Goal: Information Seeking & Learning: Learn about a topic

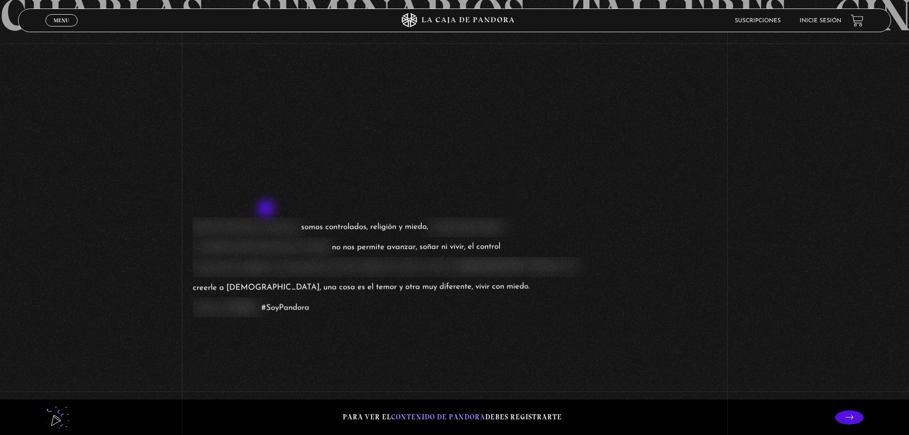
scroll to position [1448, 0]
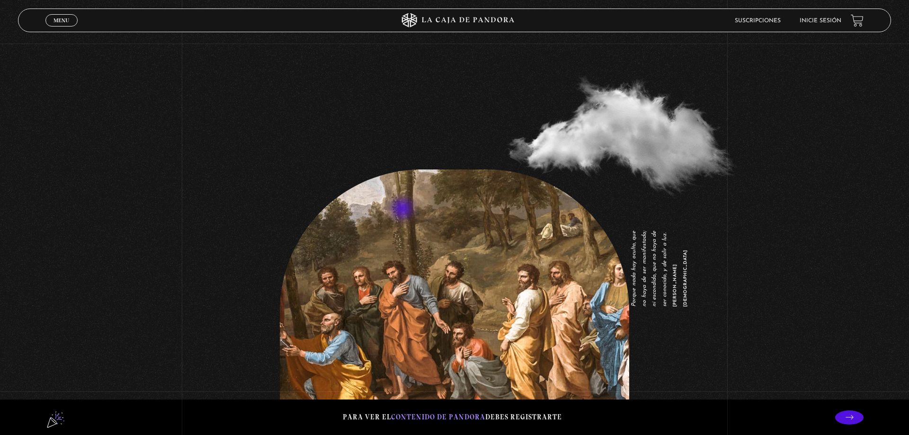
drag, startPoint x: 402, startPoint y: 203, endPoint x: 405, endPoint y: 223, distance: 19.6
click at [405, 223] on figure "Porque nada hay oculto, que no haya de ser manifestado; ni escondido, que no ha…" at bounding box center [454, 315] width 349 height 293
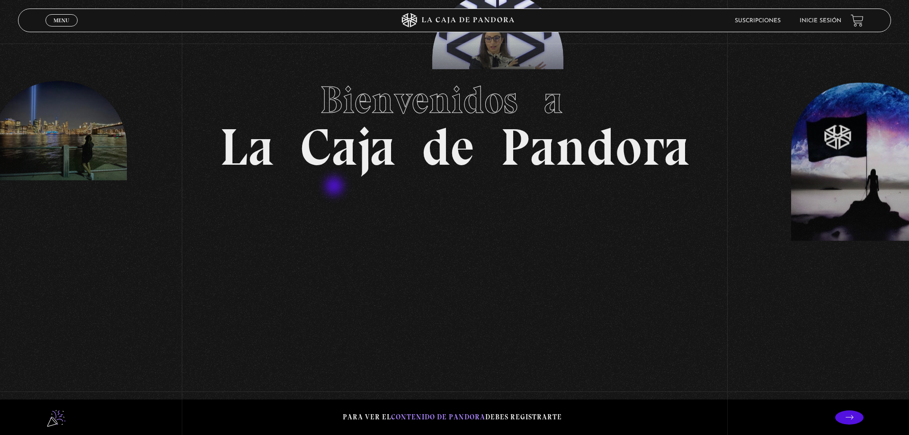
scroll to position [0, 0]
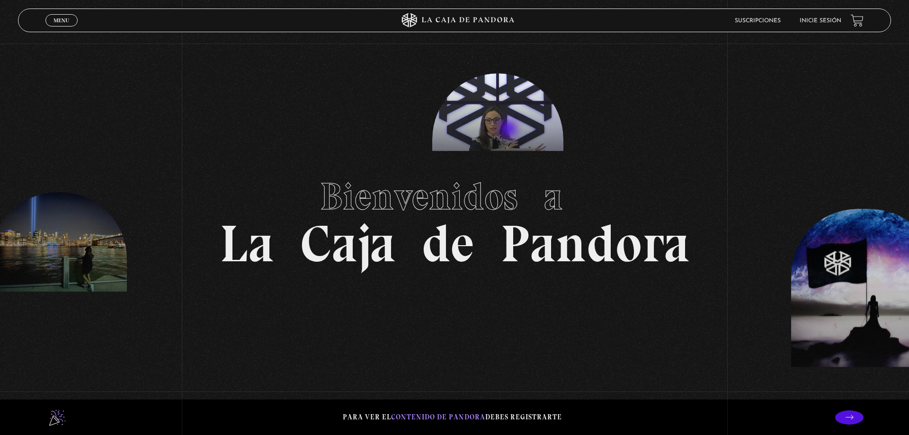
click at [512, 128] on section "Bienvenidos a La Caja de Pandora" at bounding box center [454, 217] width 909 height 435
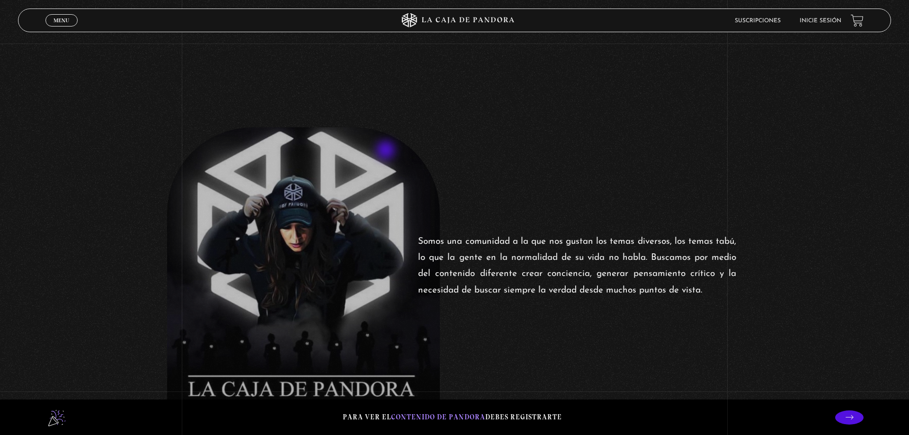
scroll to position [676, 0]
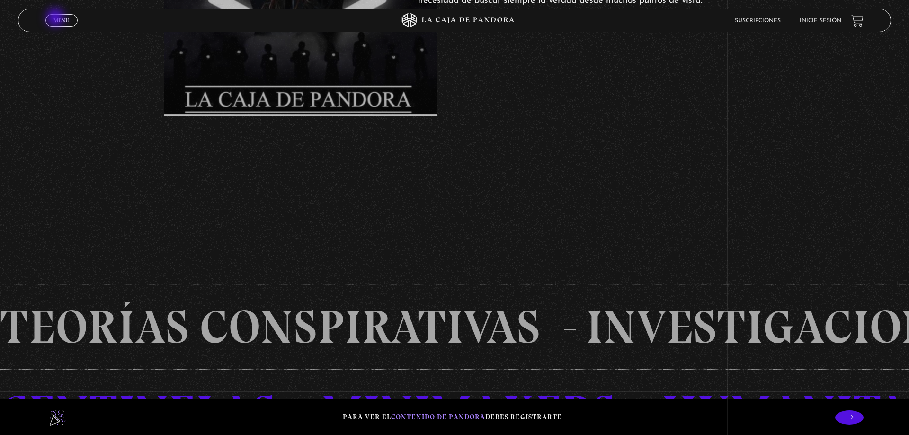
click at [56, 18] on span "Menu" at bounding box center [61, 21] width 16 height 6
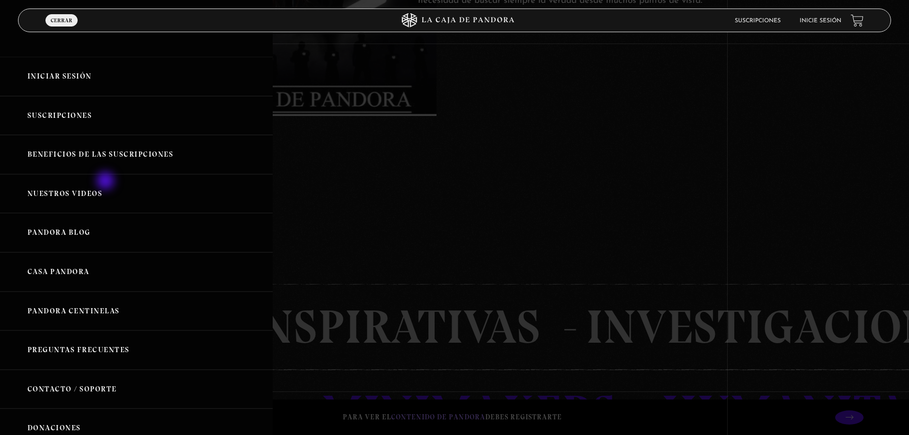
scroll to position [118, 0]
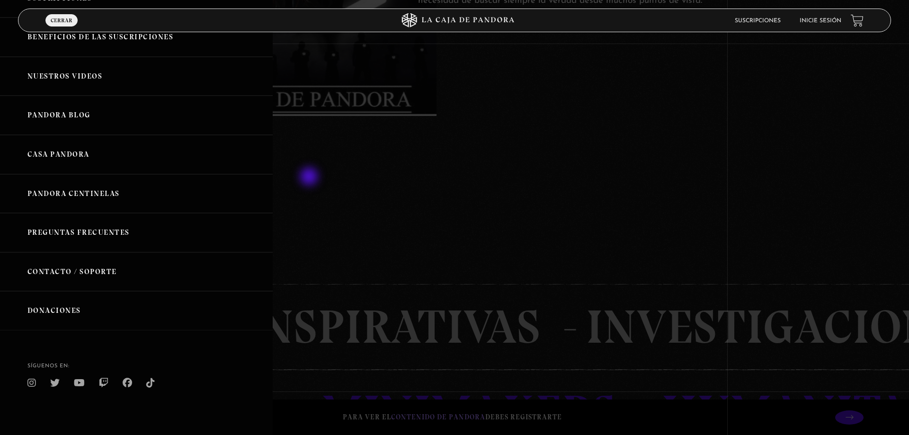
click at [310, 177] on div at bounding box center [454, 217] width 909 height 435
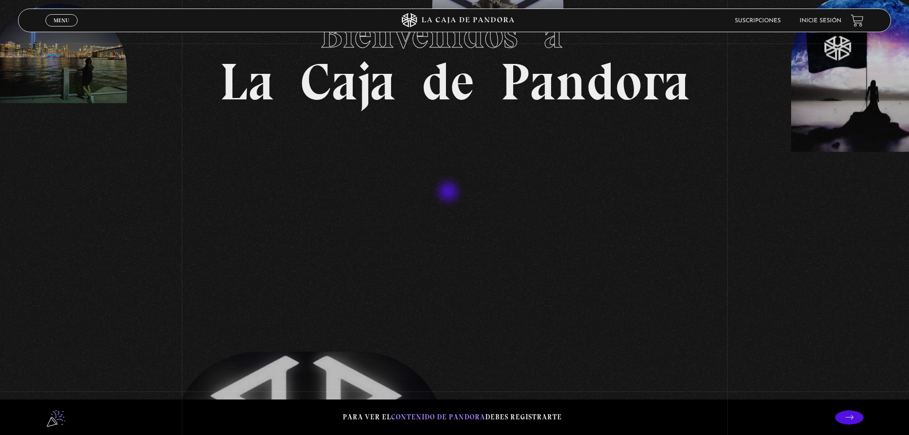
scroll to position [0, 0]
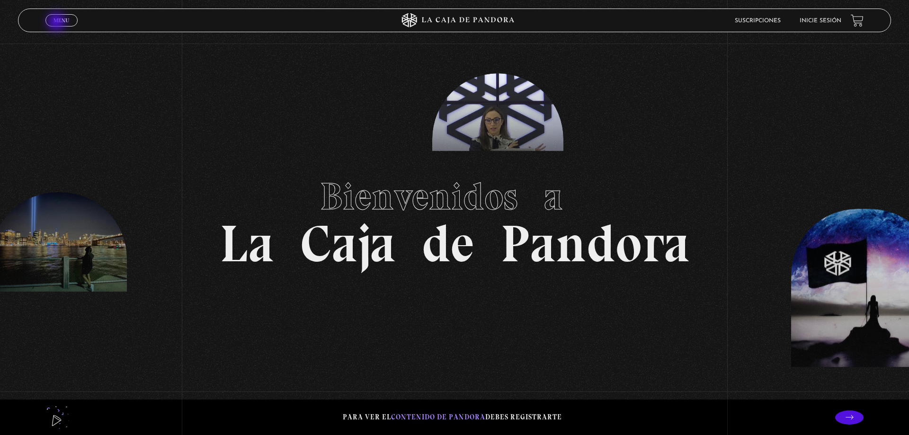
click at [58, 24] on link "Menu Cerrar" at bounding box center [61, 20] width 32 height 12
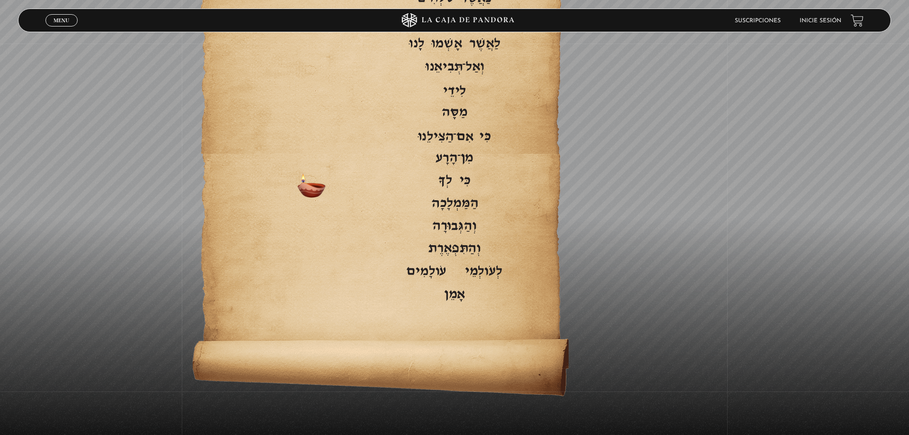
scroll to position [2040, 0]
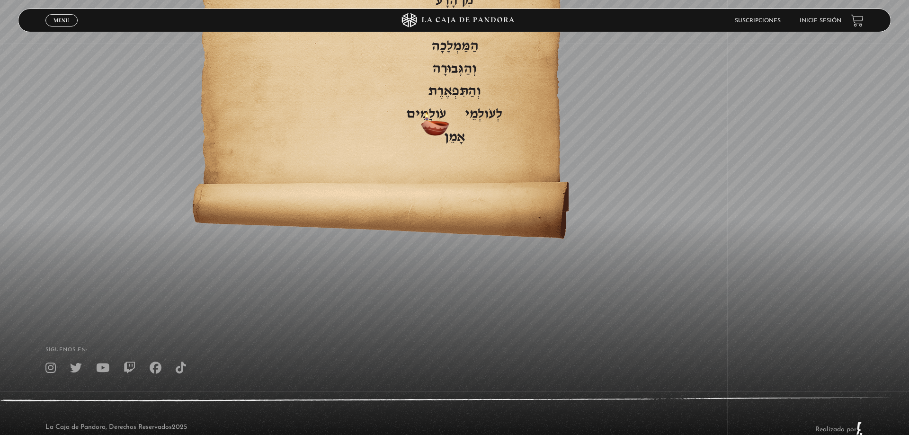
drag, startPoint x: 437, startPoint y: 123, endPoint x: 469, endPoint y: 116, distance: 32.5
click at [469, 126] on span "Amén" at bounding box center [454, 137] width 384 height 23
click at [480, 108] on span "Por los siglos de los siglos" at bounding box center [454, 115] width 384 height 14
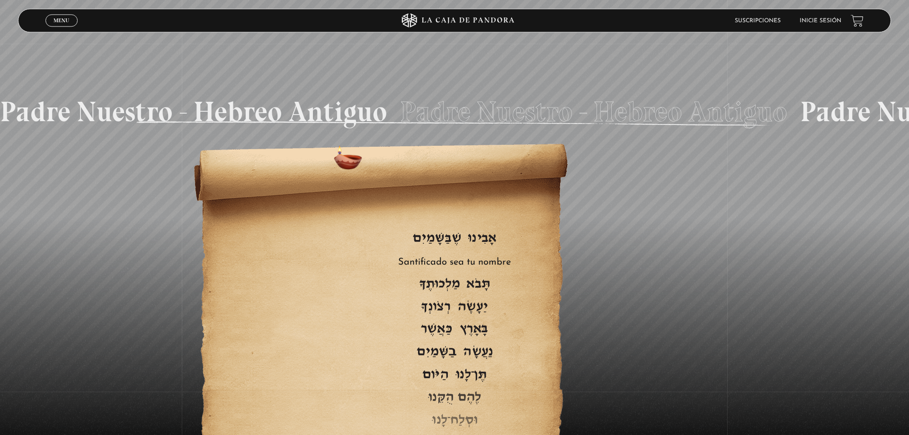
scroll to position [1509, 0]
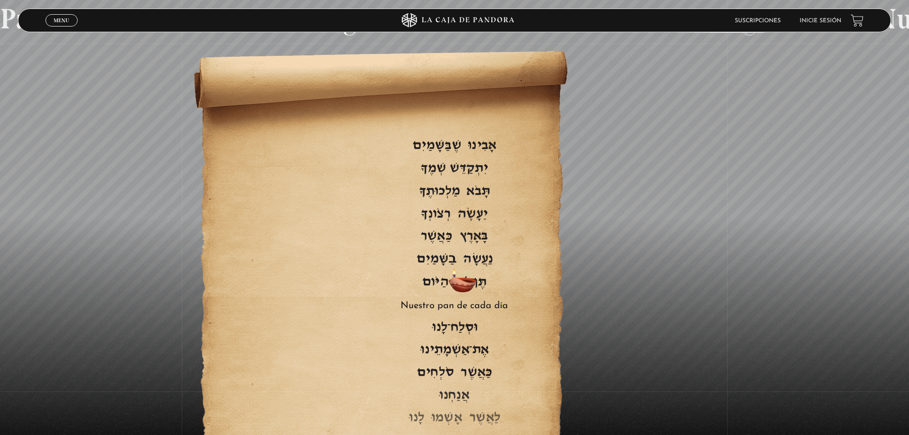
click at [451, 299] on span "Nuestro pan de cada día" at bounding box center [454, 306] width 384 height 14
drag, startPoint x: 507, startPoint y: 284, endPoint x: 499, endPoint y: 372, distance: 88.4
click at [499, 372] on p "Padre nuestro que estás en los cielos Santificado sea tu nombre Venga tu [PERSO…" at bounding box center [454, 406] width 384 height 545
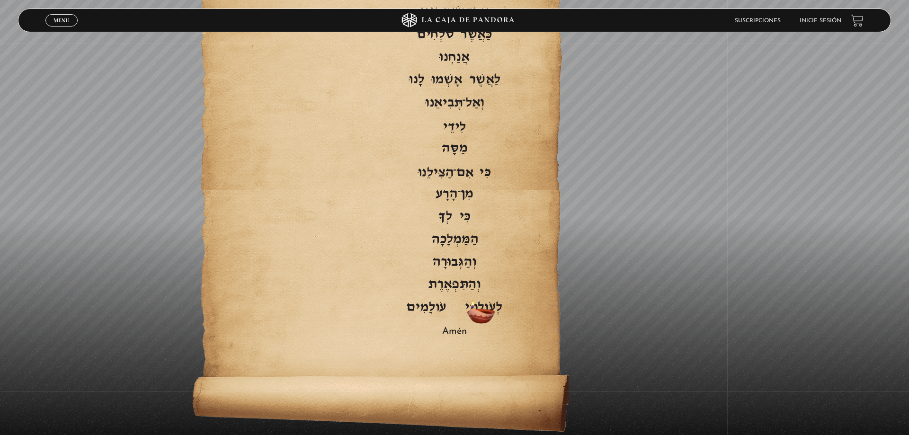
scroll to position [2040, 0]
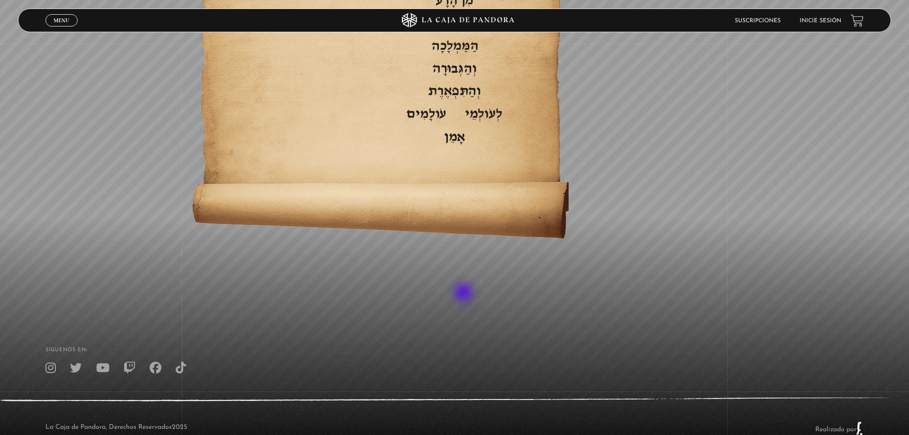
drag, startPoint x: 468, startPoint y: 283, endPoint x: 376, endPoint y: 297, distance: 93.0
click at [197, 314] on footer "SÍguenos en: La Caja de Pandora, Derechos Reservados 2025 Realizado por" at bounding box center [454, 386] width 909 height 145
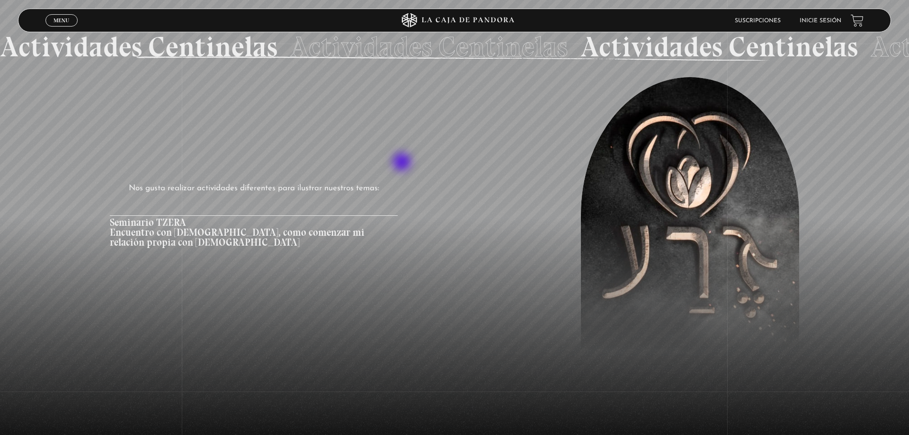
scroll to position [1026, 0]
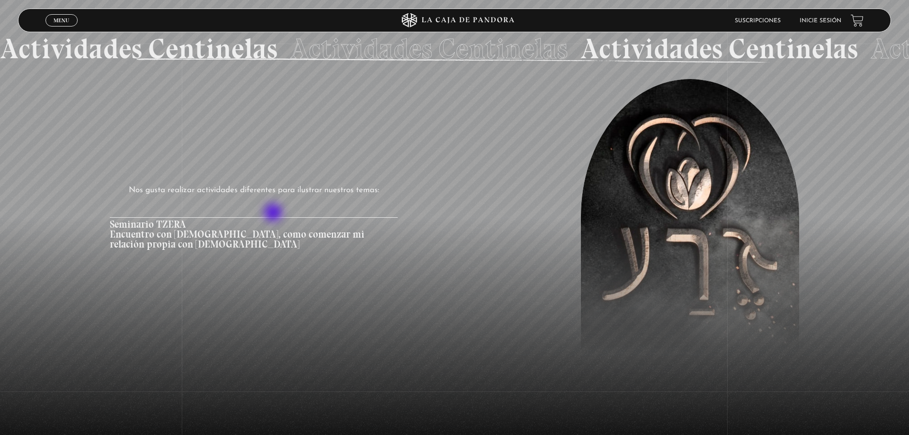
click at [274, 217] on article "Seminario TZERA Encuentro con [DEMOGRAPHIC_DATA], como comenzar mi relación pro…" at bounding box center [254, 233] width 288 height 33
